Goal: Register for event/course

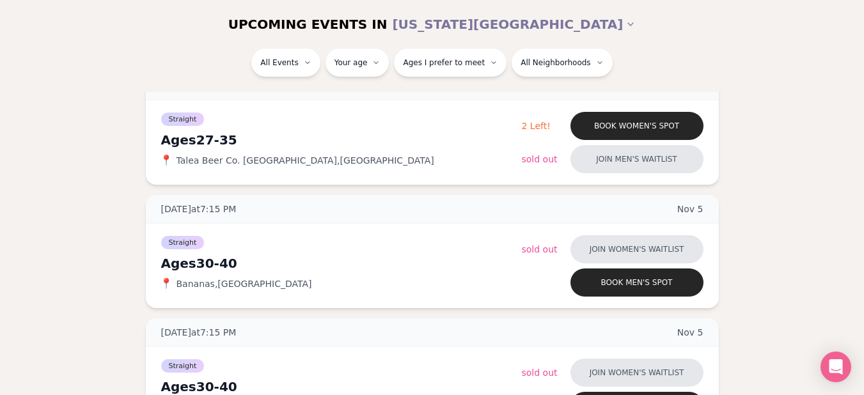
scroll to position [3380, 0]
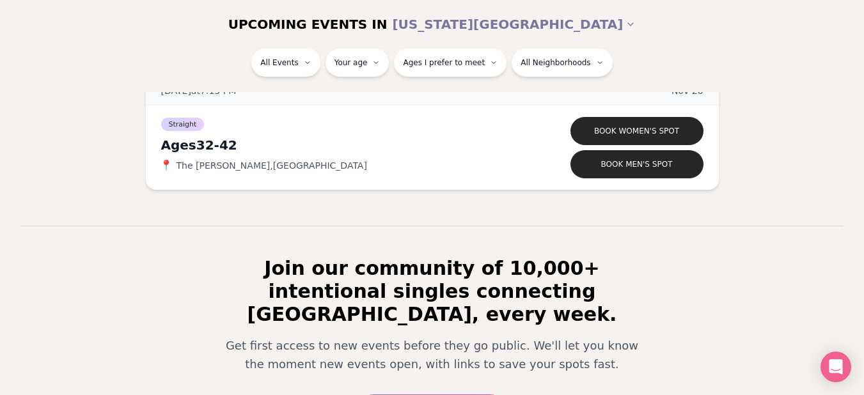
scroll to position [6118, 0]
